Goal: Feedback & Contribution: Leave review/rating

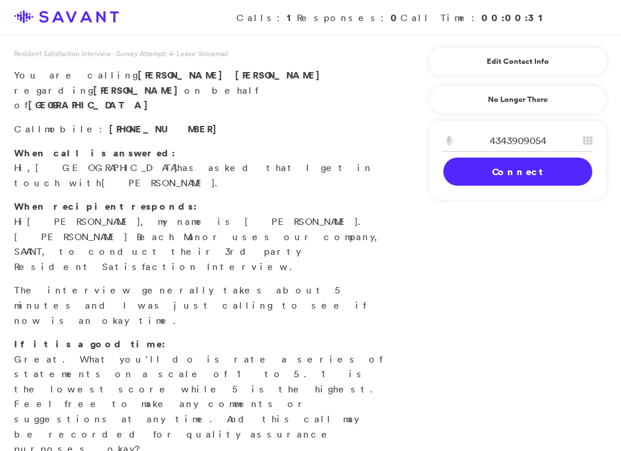
click at [510, 169] on link "Connect" at bounding box center [517, 172] width 149 height 28
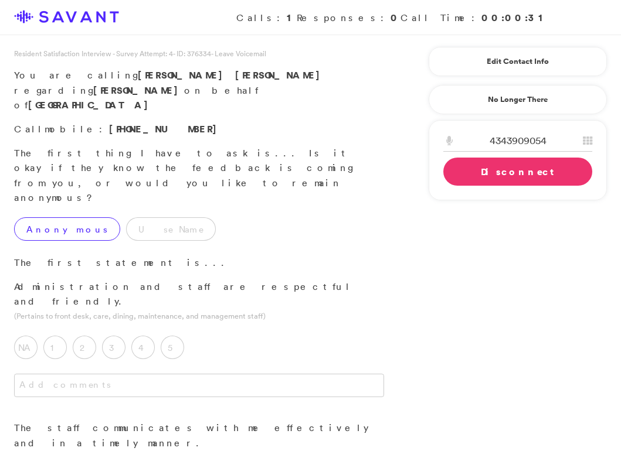
click at [63, 218] on label "Anonymous" at bounding box center [67, 229] width 106 height 23
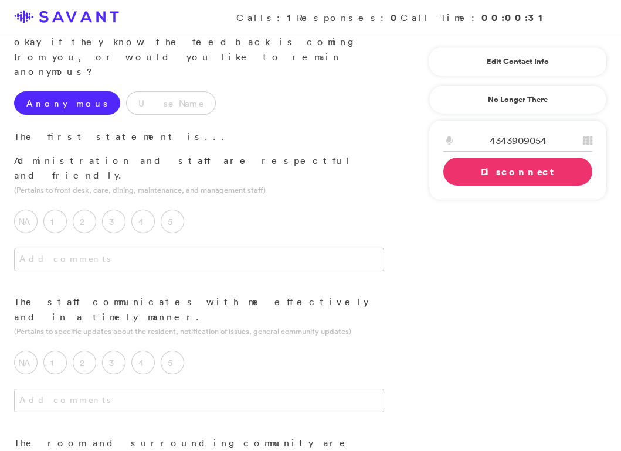
scroll to position [131, 0]
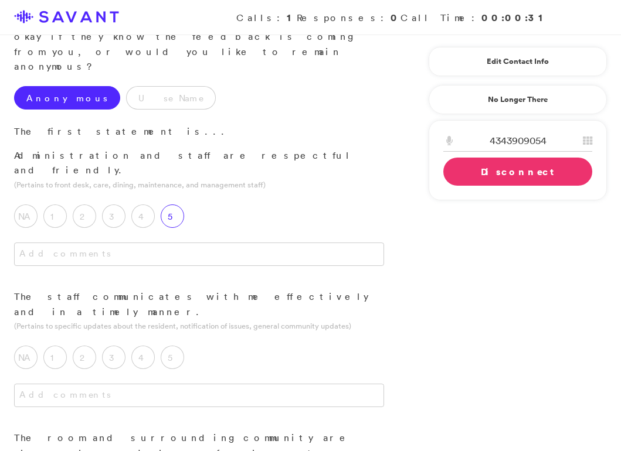
click at [171, 205] on label "5" at bounding box center [172, 216] width 23 height 23
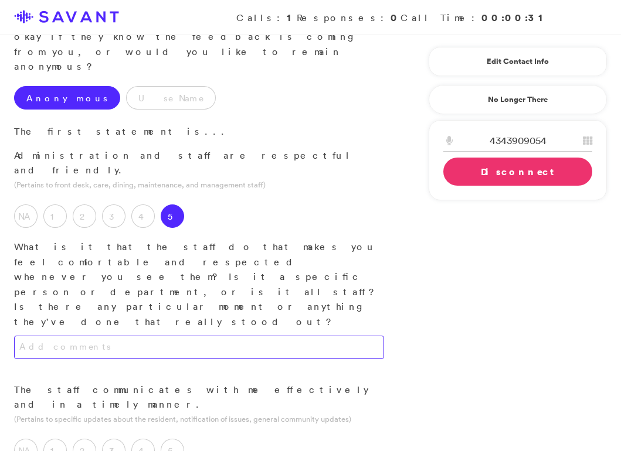
click at [186, 336] on textarea at bounding box center [199, 347] width 370 height 23
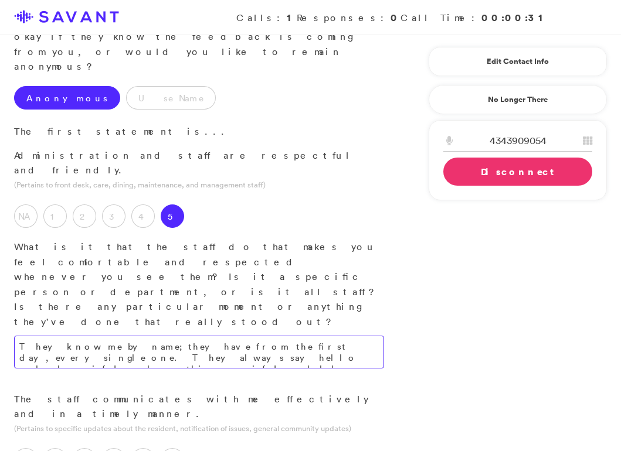
type textarea "They know me by name; they have from the first day, every single one. They alwa…"
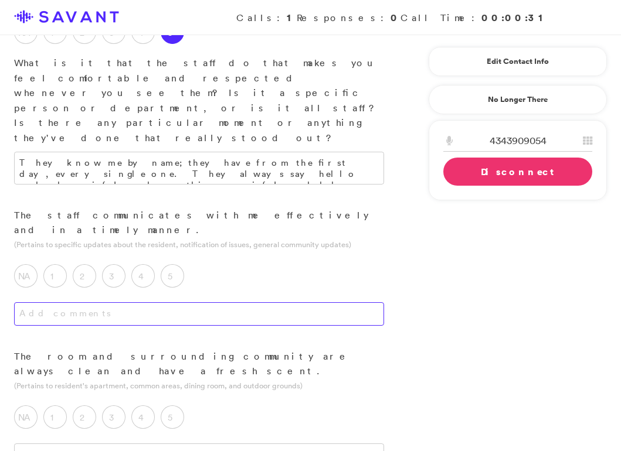
scroll to position [351, 0]
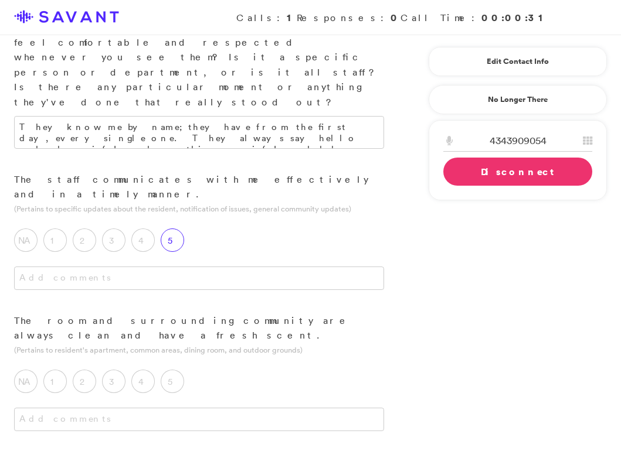
click at [182, 229] on label "5" at bounding box center [172, 240] width 23 height 23
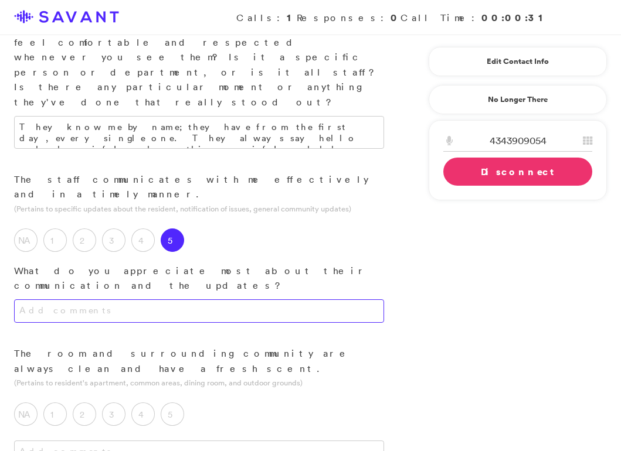
click at [198, 300] on textarea at bounding box center [199, 311] width 370 height 23
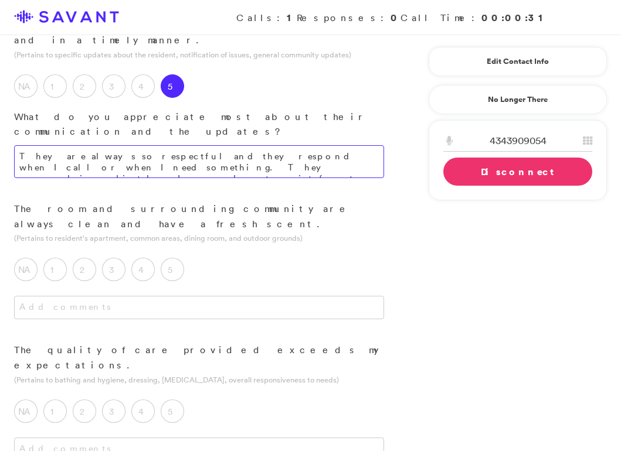
scroll to position [506, 0]
type textarea "They are always so respectful and they respond when I call or when I need somet…"
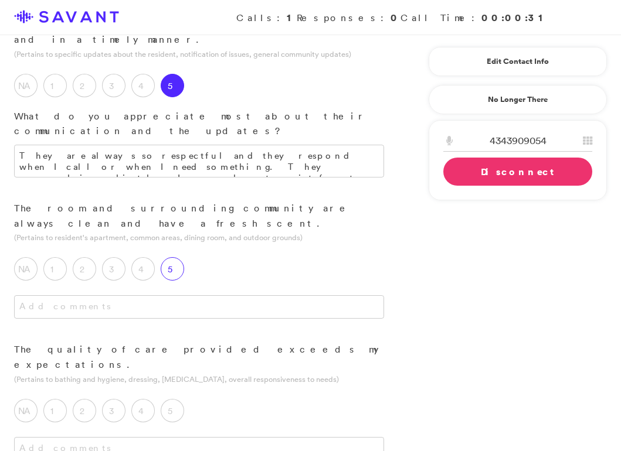
click at [172, 257] on label "5" at bounding box center [172, 268] width 23 height 23
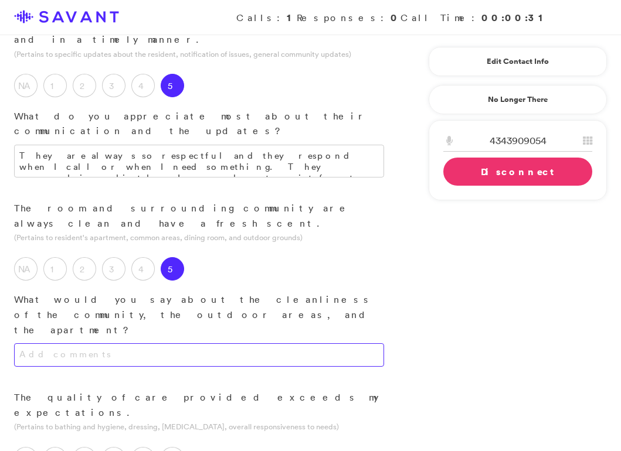
click at [178, 344] on textarea at bounding box center [199, 355] width 370 height 23
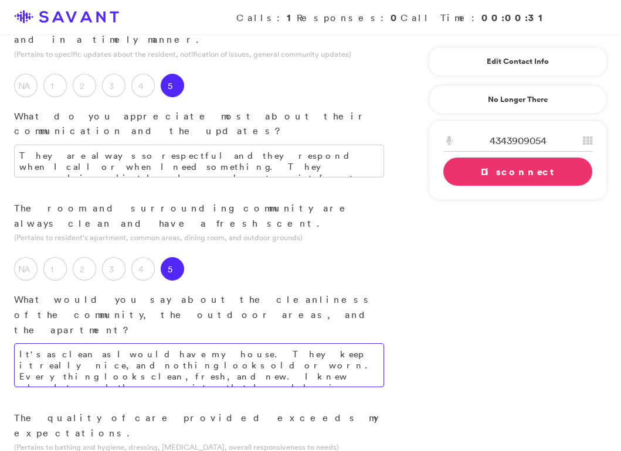
type textarea "It's as clean as I would have my house. They keep it really nice, and nothing l…"
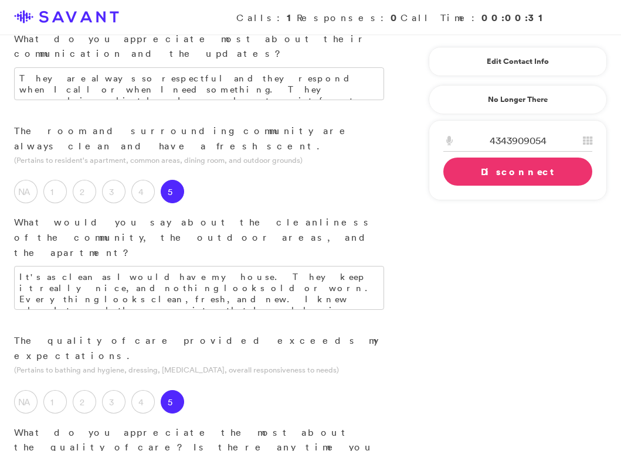
scroll to position [584, 0]
click at [184, 333] on div "The quality of care provided exceeds my expectations. (Pertains to bathing and …" at bounding box center [199, 442] width 398 height 219
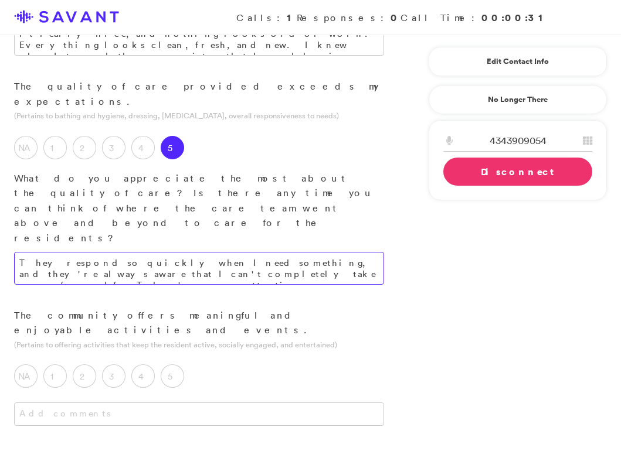
scroll to position [855, 0]
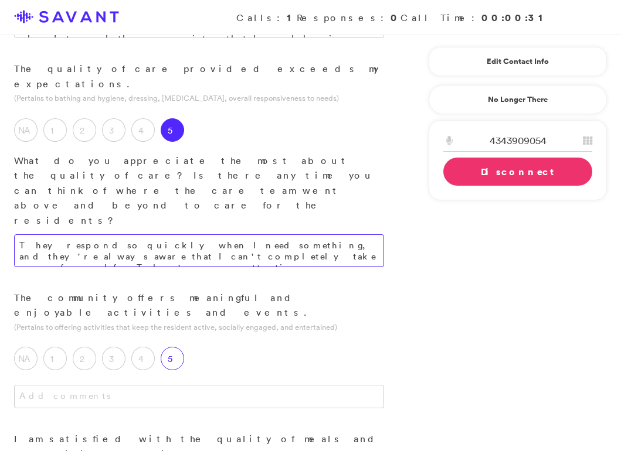
type textarea "They respond so quickly when I need something, and they're always aware that I …"
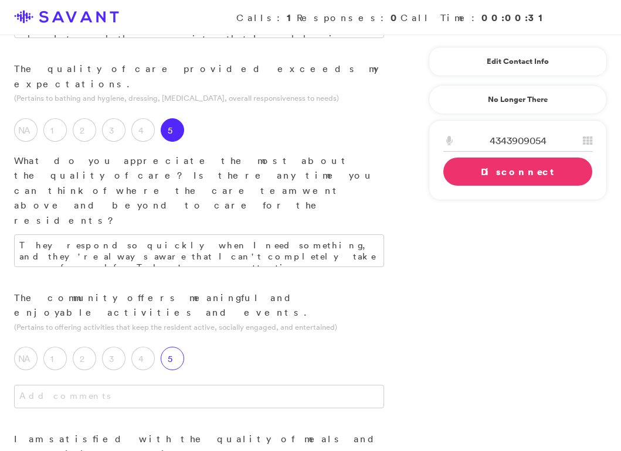
click at [179, 347] on label "5" at bounding box center [172, 358] width 23 height 23
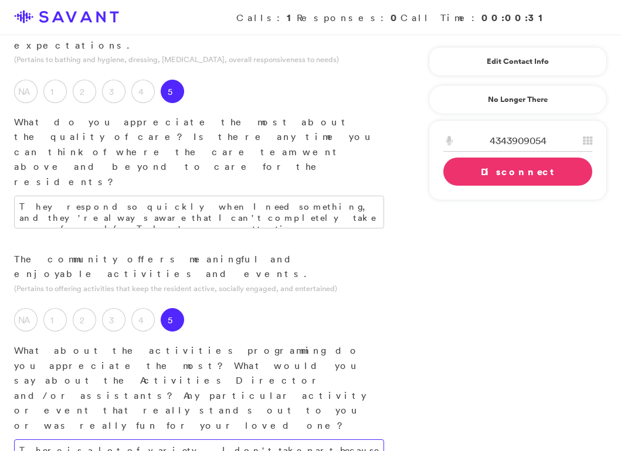
scroll to position [905, 0]
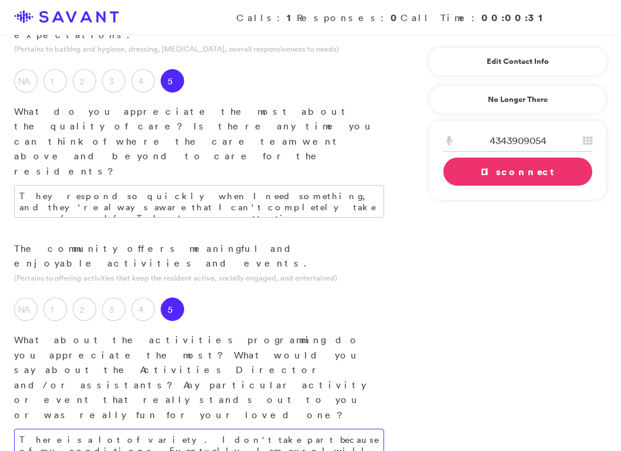
type textarea "There is a lot of variety. I don't take part because of my conditions. Eventual…"
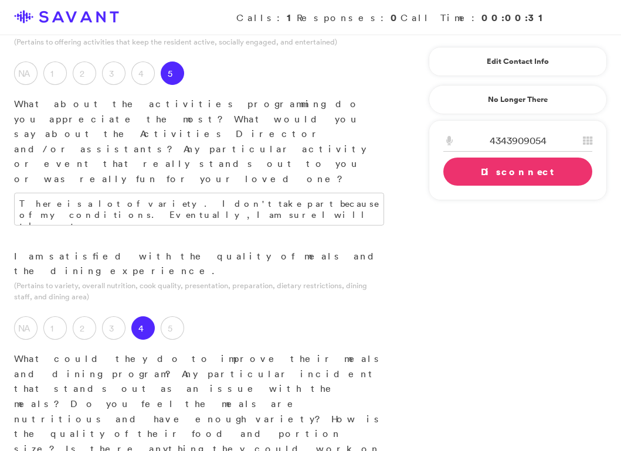
scroll to position [1147, 0]
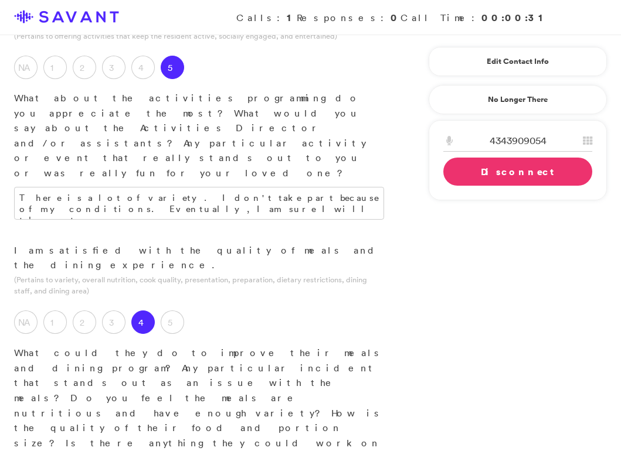
type textarea "The quality of the food is a four. The problem with cooking for a lot of people…"
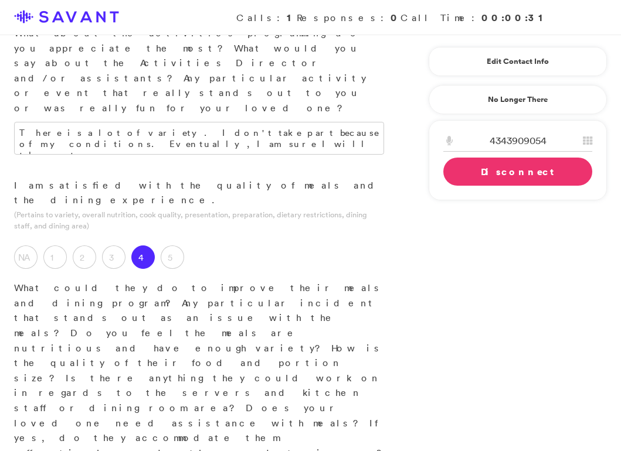
scroll to position [1279, 0]
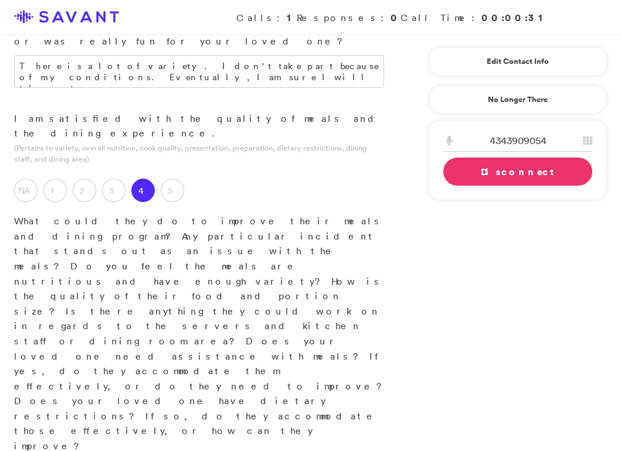
drag, startPoint x: 219, startPoint y: 293, endPoint x: 149, endPoint y: 295, distance: 69.8
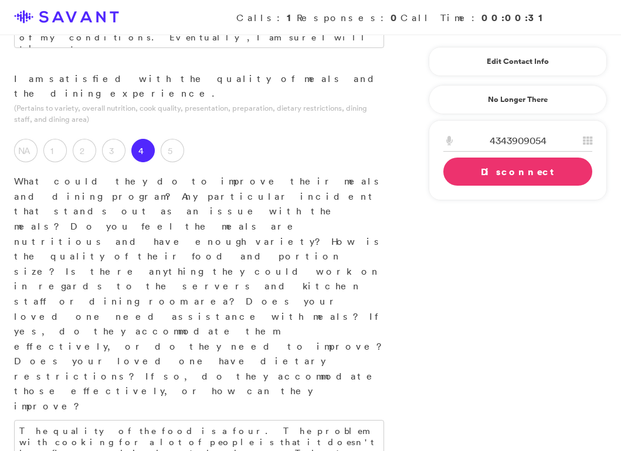
scroll to position [1322, 0]
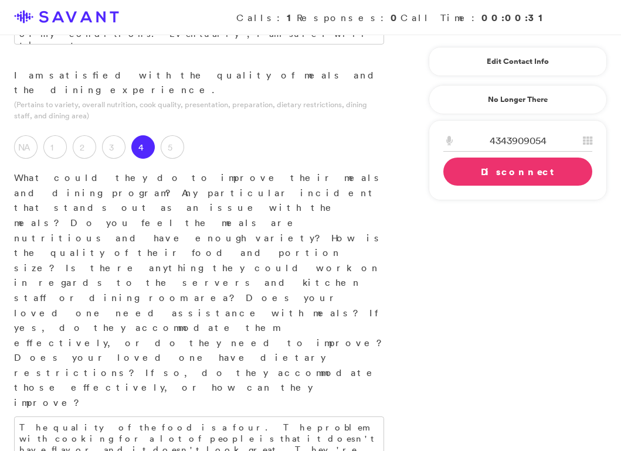
type textarea "The rooms are very nice and large, and somebody comes around several times thro…"
type textarea "The fact that the rooms are big and everything is always so clean."
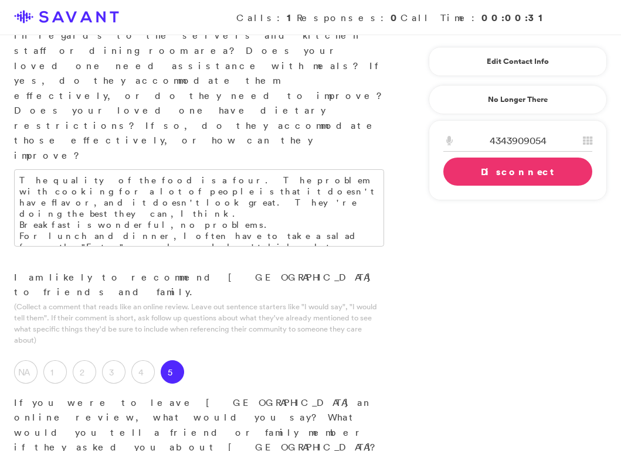
scroll to position [1588, 0]
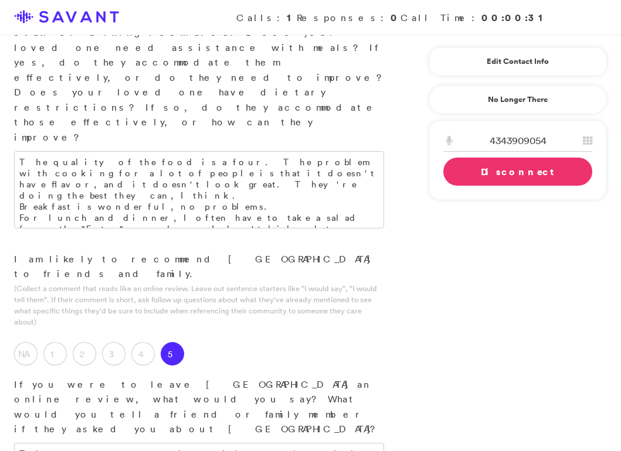
type textarea "The meals could be improved, but I don't know if they can. The food would be my…"
click at [478, 169] on link "Disconnect" at bounding box center [517, 172] width 149 height 28
